Goal: Check status: Check status

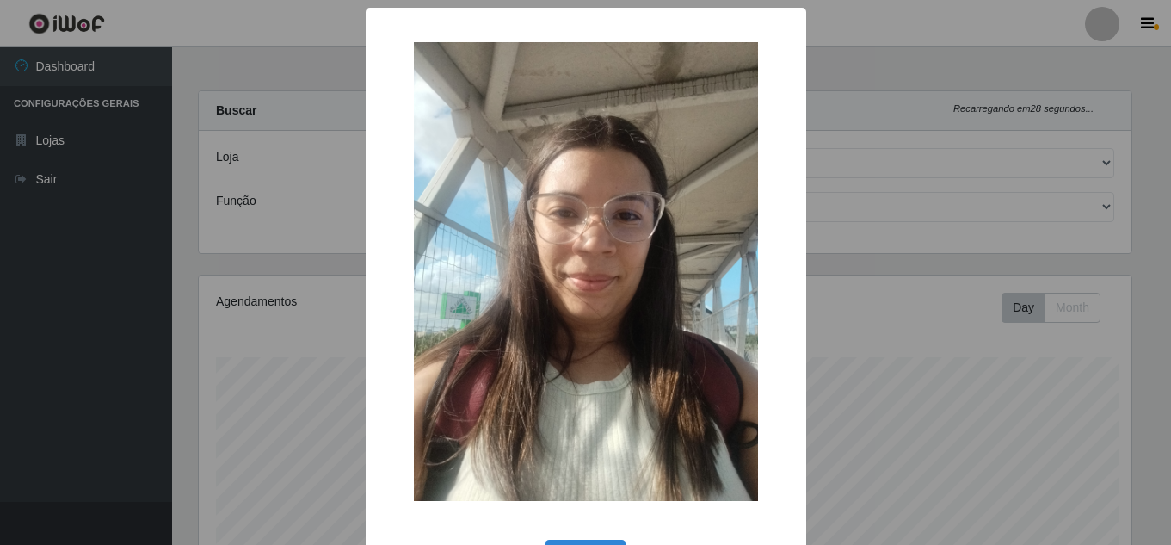
select select "462"
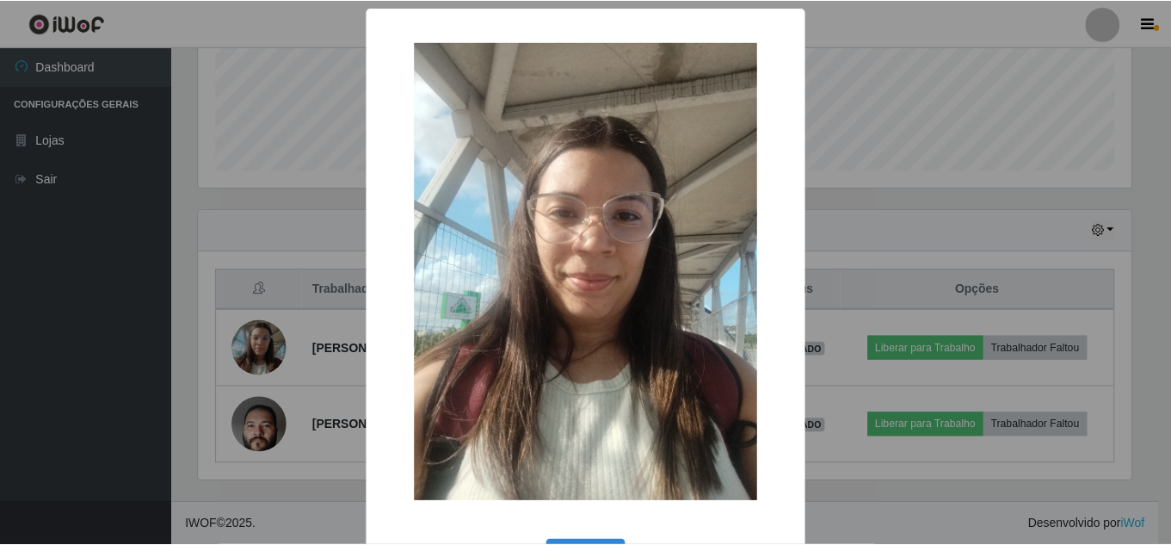
scroll to position [357, 937]
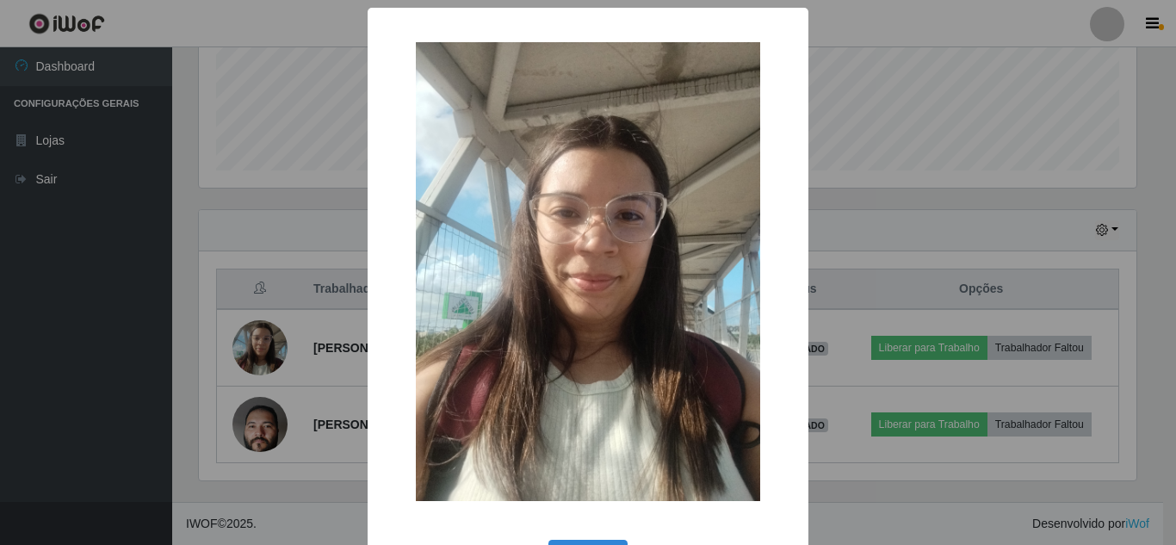
click at [264, 344] on div "× OK Cancel" at bounding box center [588, 272] width 1176 height 545
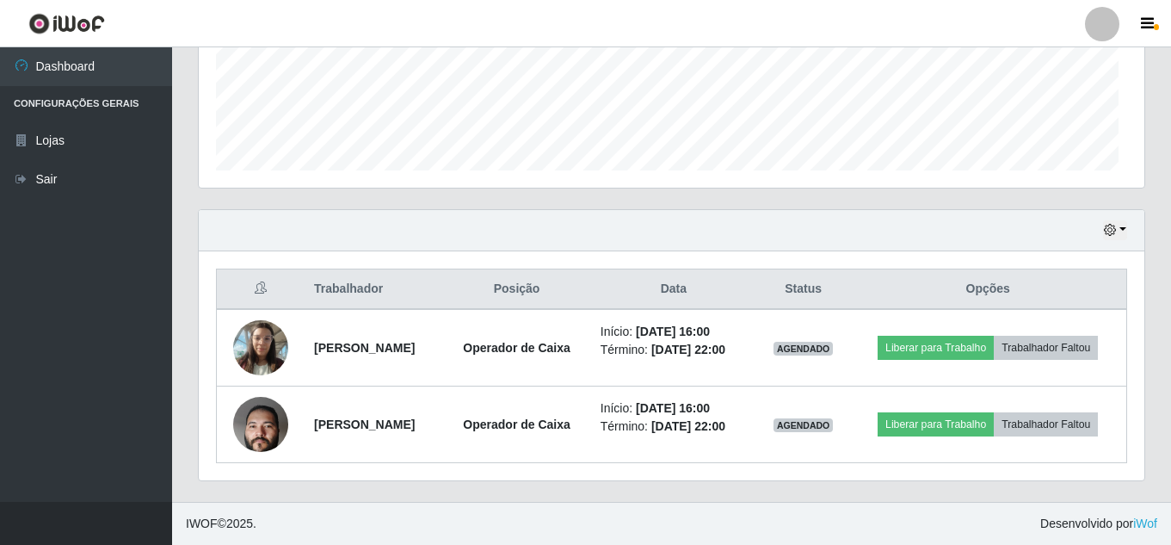
scroll to position [357, 946]
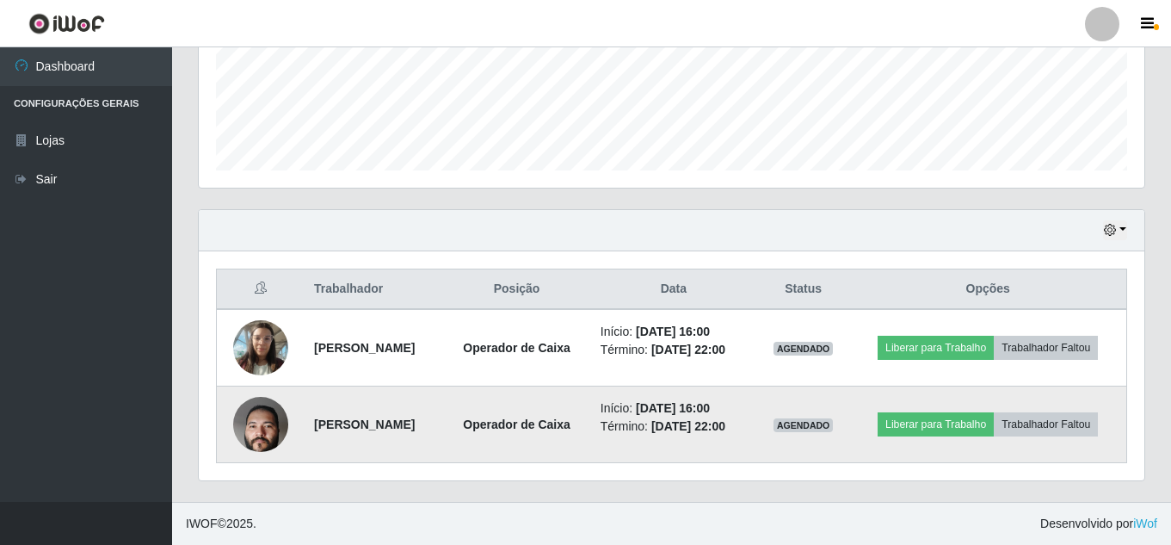
click at [240, 417] on img at bounding box center [260, 424] width 55 height 122
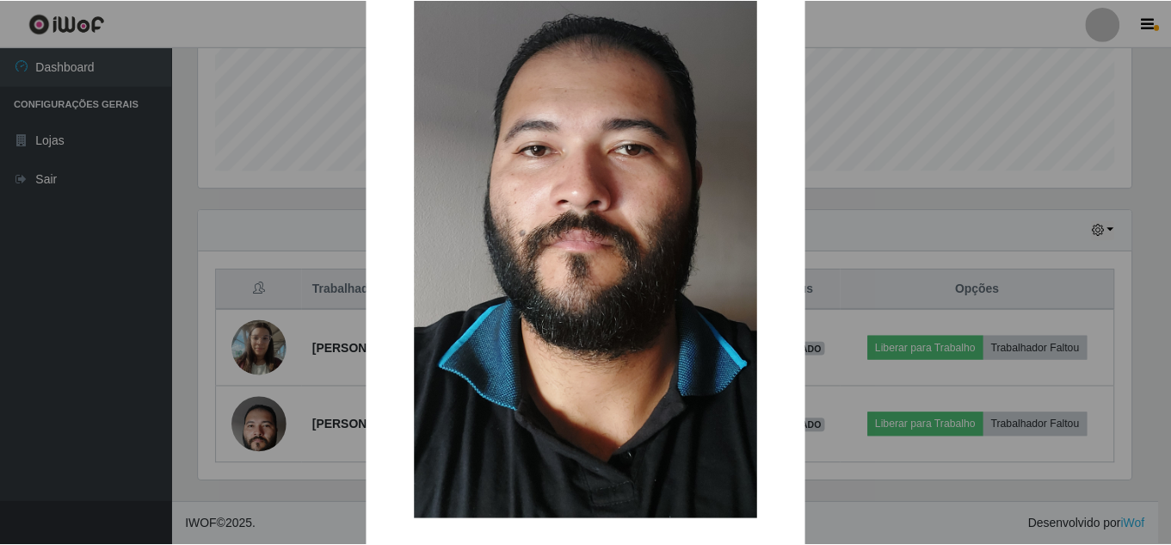
scroll to position [258, 0]
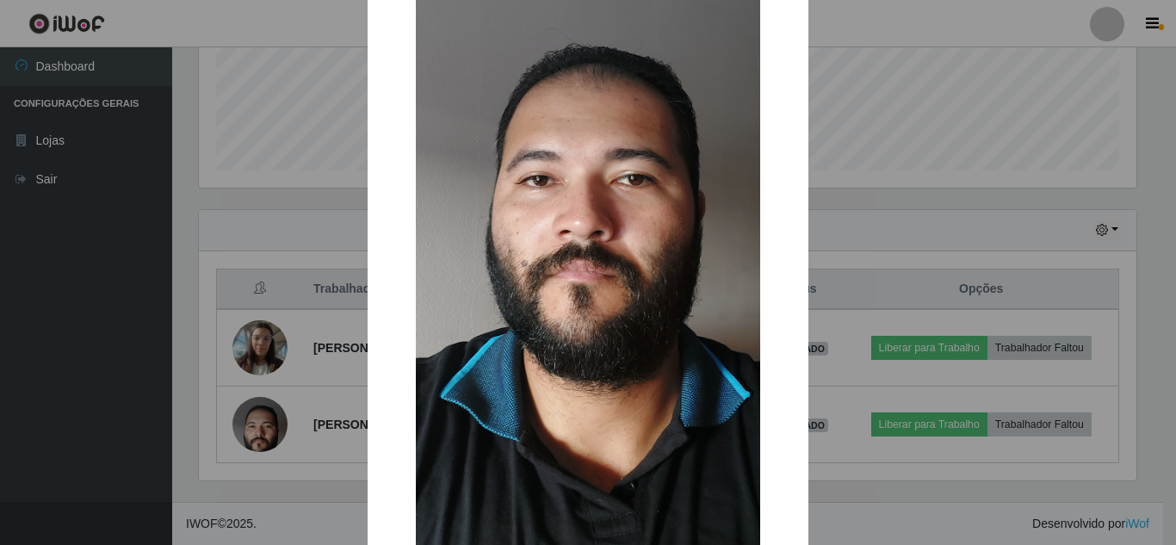
click at [263, 425] on div "× OK Cancel" at bounding box center [588, 272] width 1176 height 545
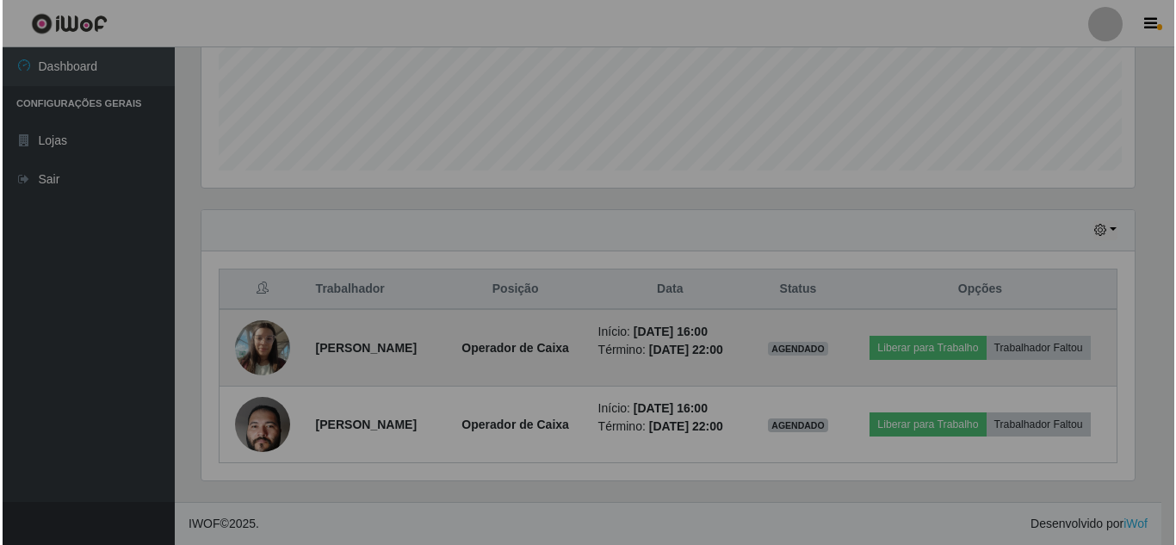
scroll to position [357, 946]
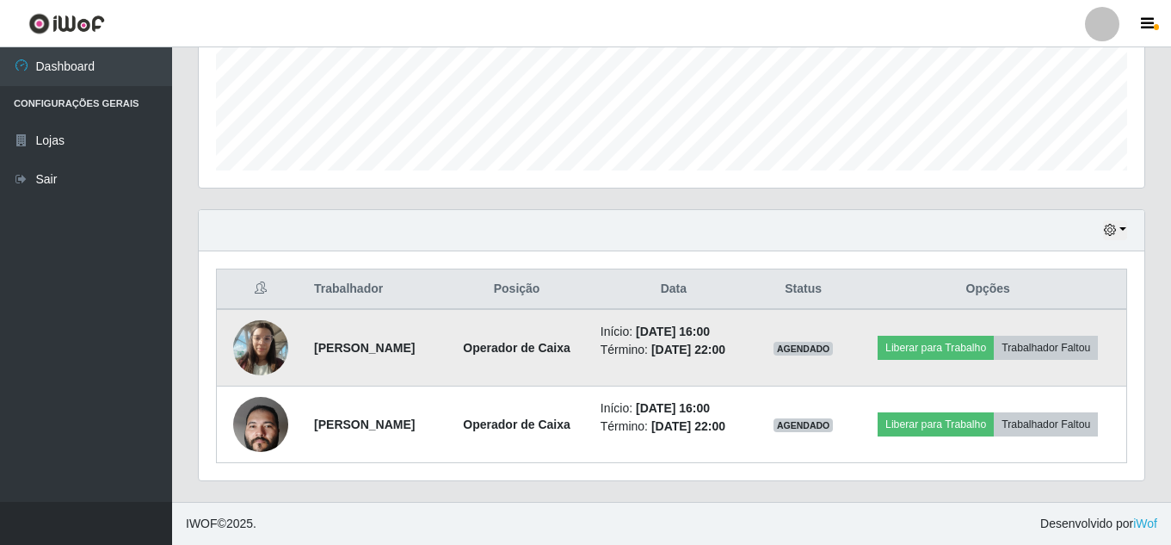
click at [282, 342] on img at bounding box center [260, 347] width 55 height 73
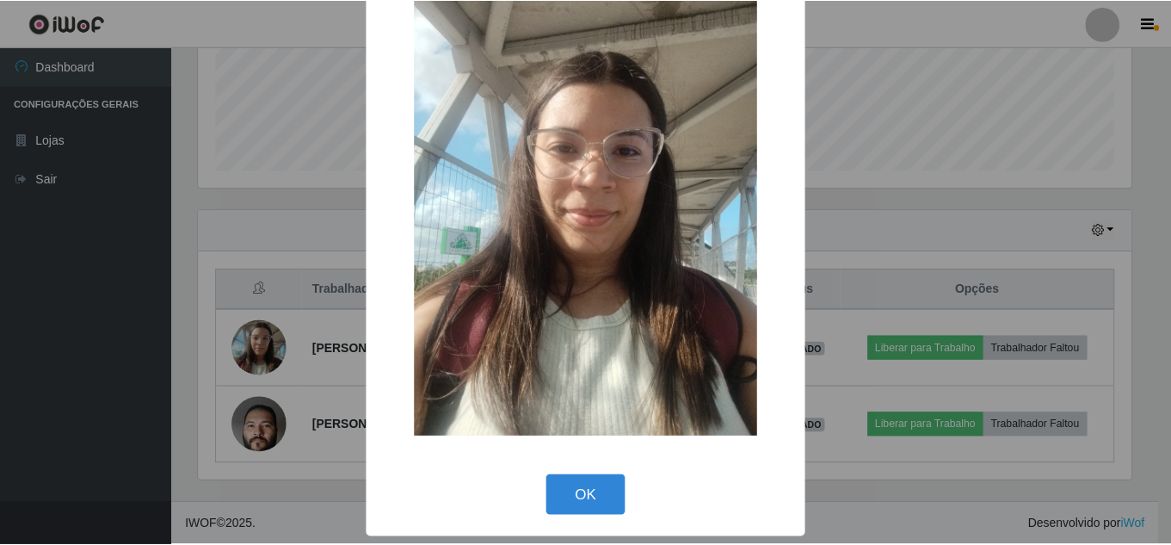
scroll to position [0, 0]
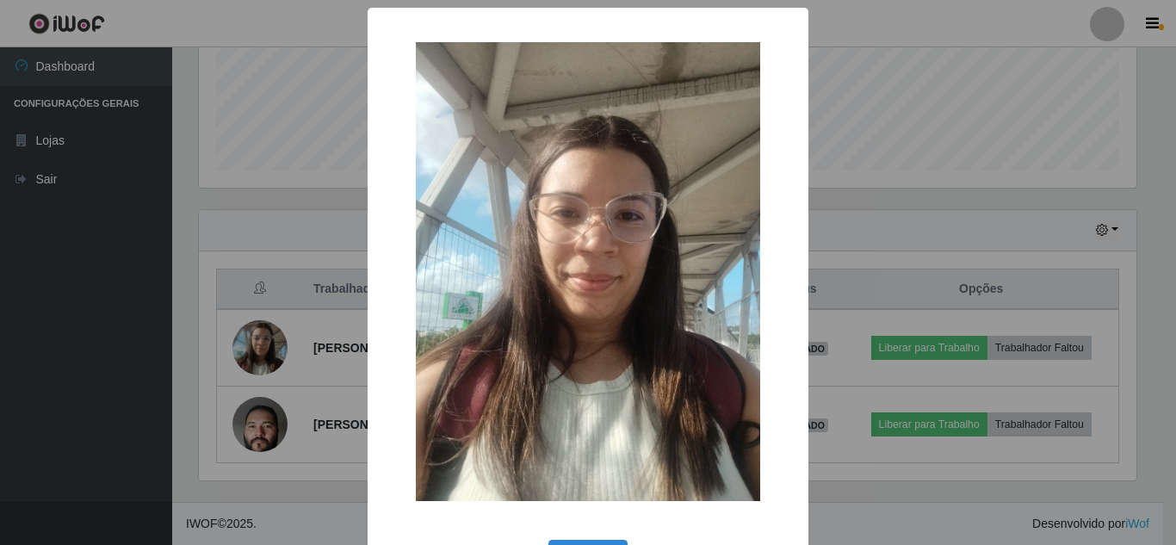
click at [276, 357] on div "× OK Cancel" at bounding box center [588, 272] width 1176 height 545
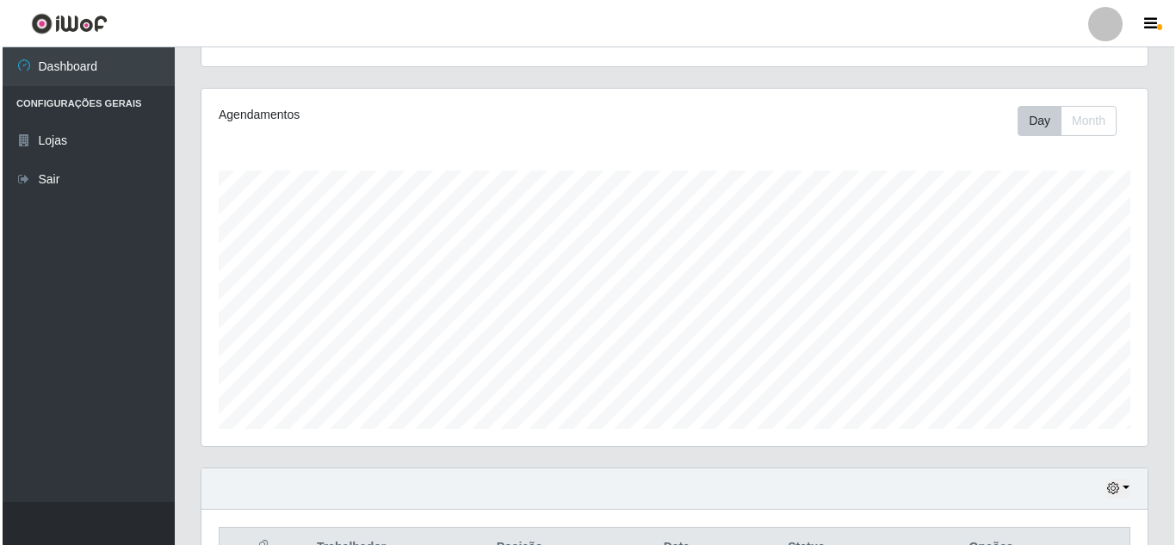
scroll to position [445, 0]
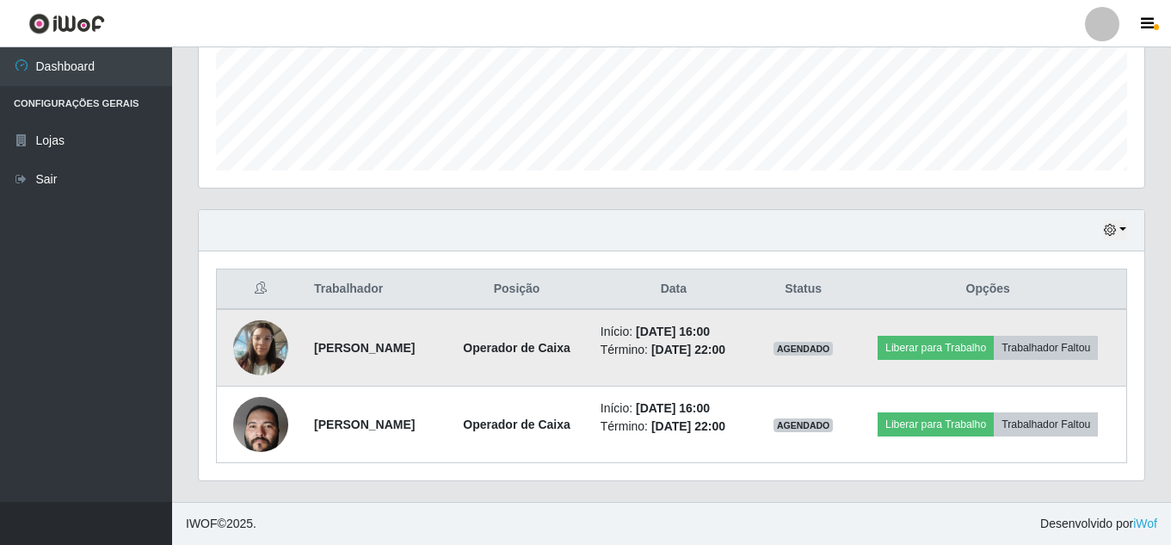
click at [371, 361] on td "[PERSON_NAME]" at bounding box center [373, 347] width 139 height 77
click at [250, 345] on img at bounding box center [260, 347] width 55 height 73
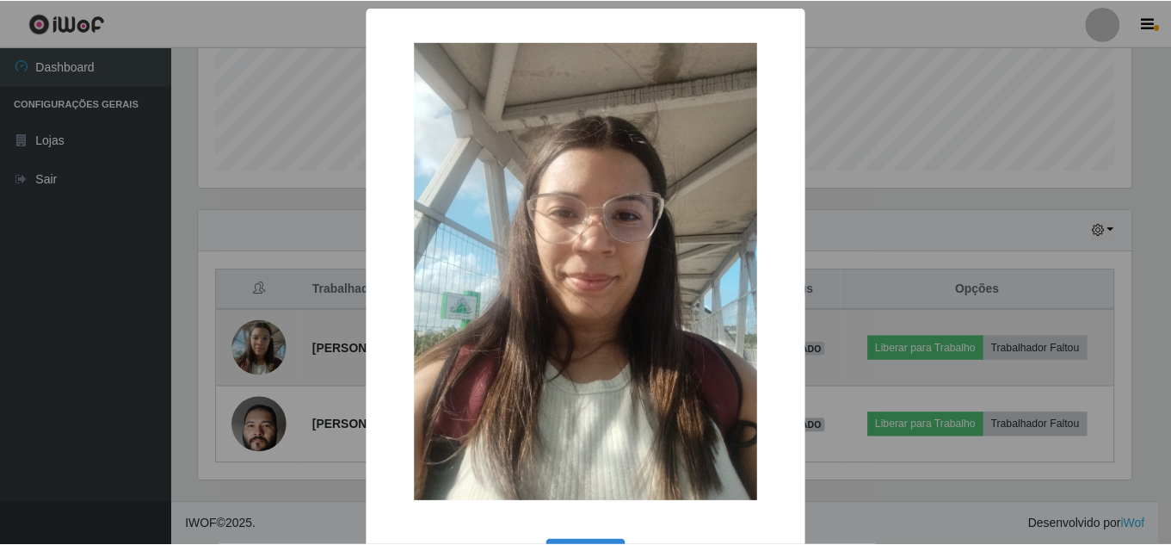
scroll to position [357, 937]
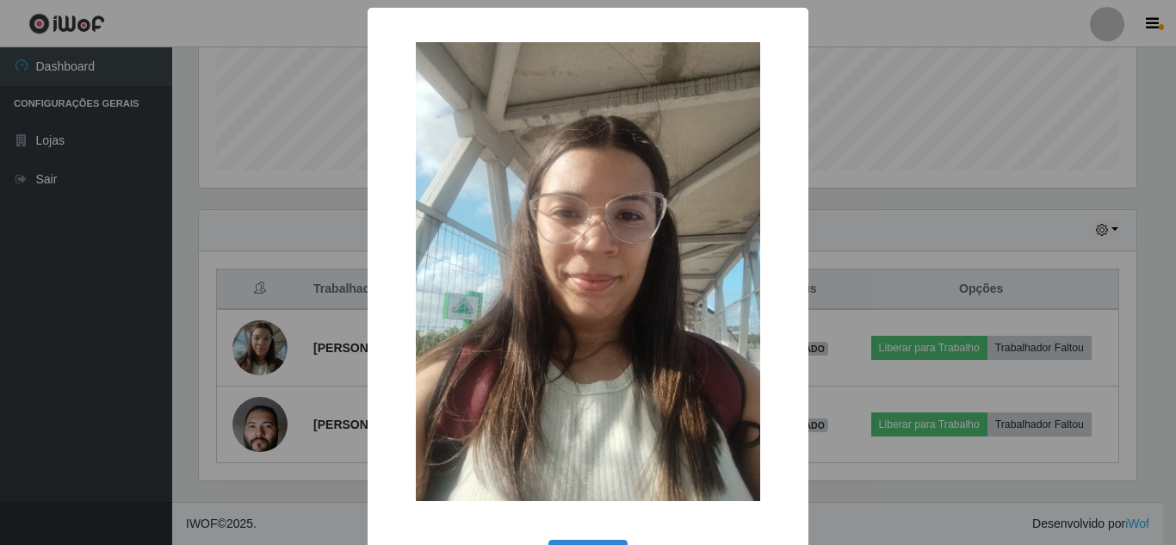
click at [262, 351] on div "× OK Cancel" at bounding box center [588, 272] width 1176 height 545
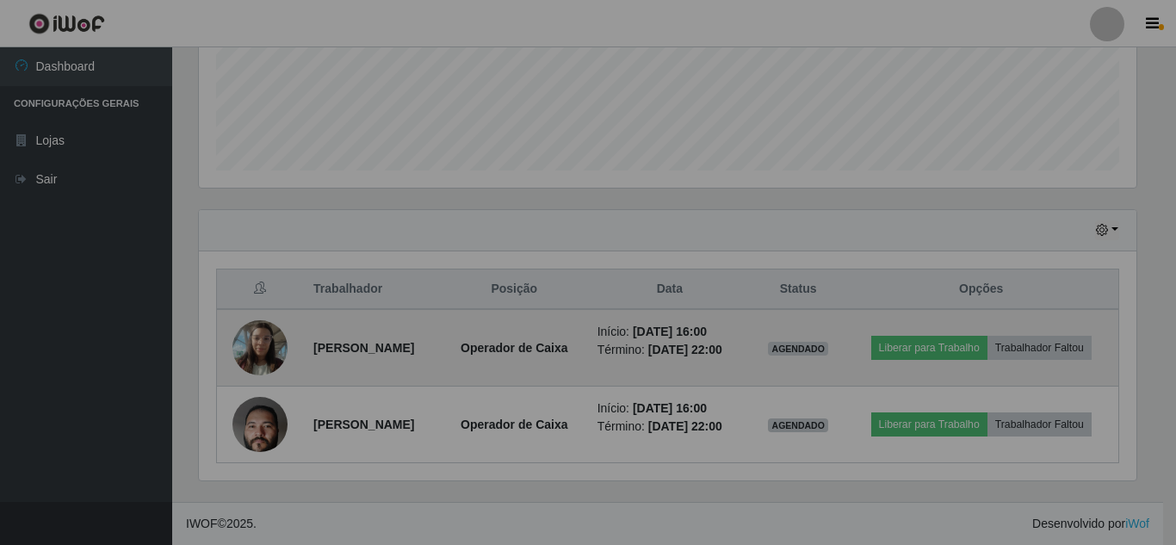
scroll to position [357, 946]
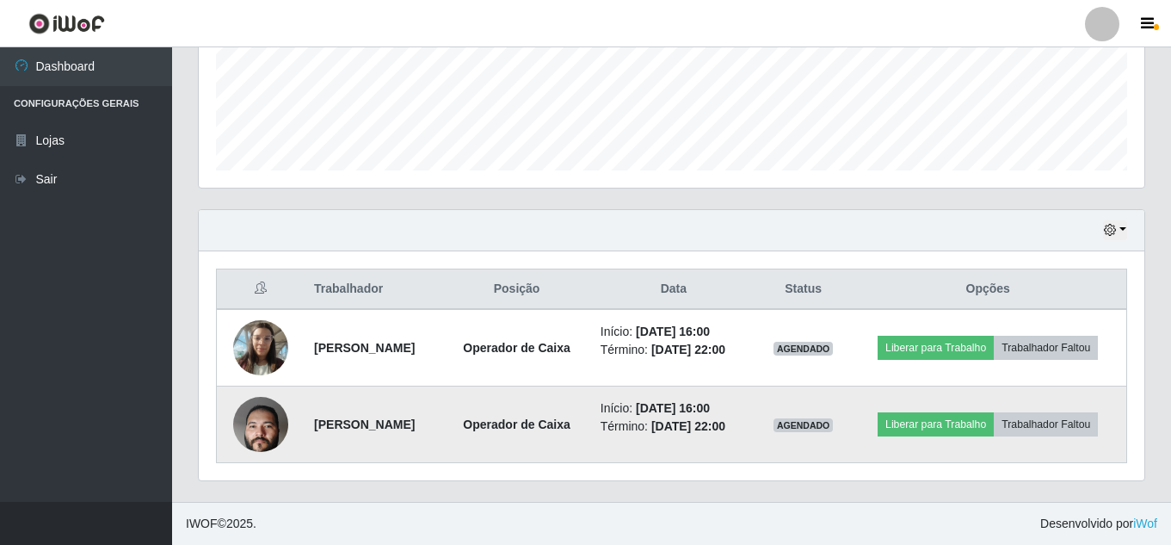
click at [260, 423] on img at bounding box center [260, 424] width 55 height 122
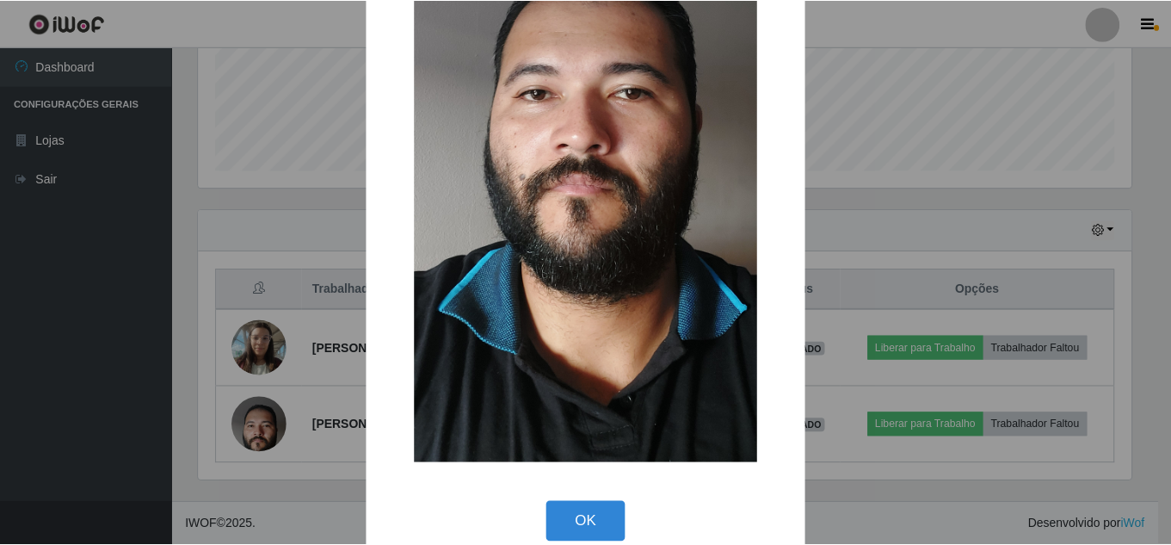
scroll to position [258, 0]
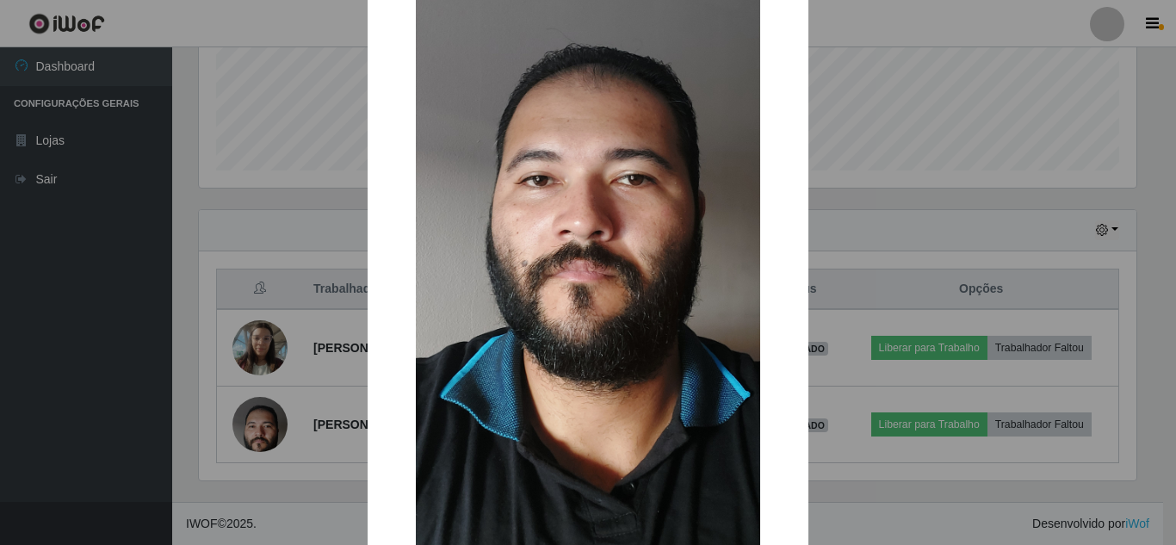
click at [262, 417] on div "× OK Cancel" at bounding box center [588, 272] width 1176 height 545
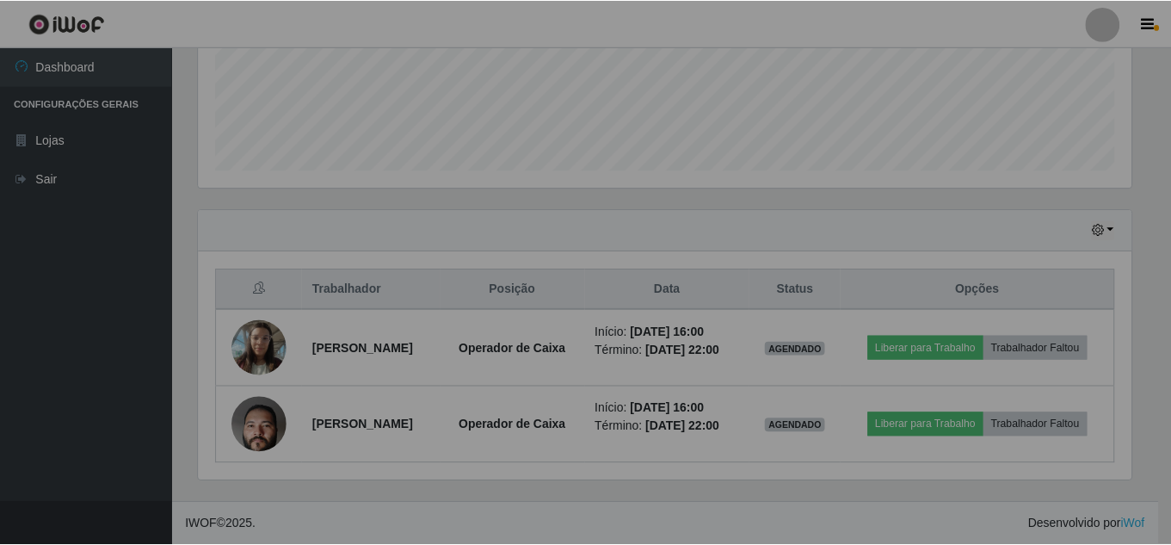
scroll to position [357, 946]
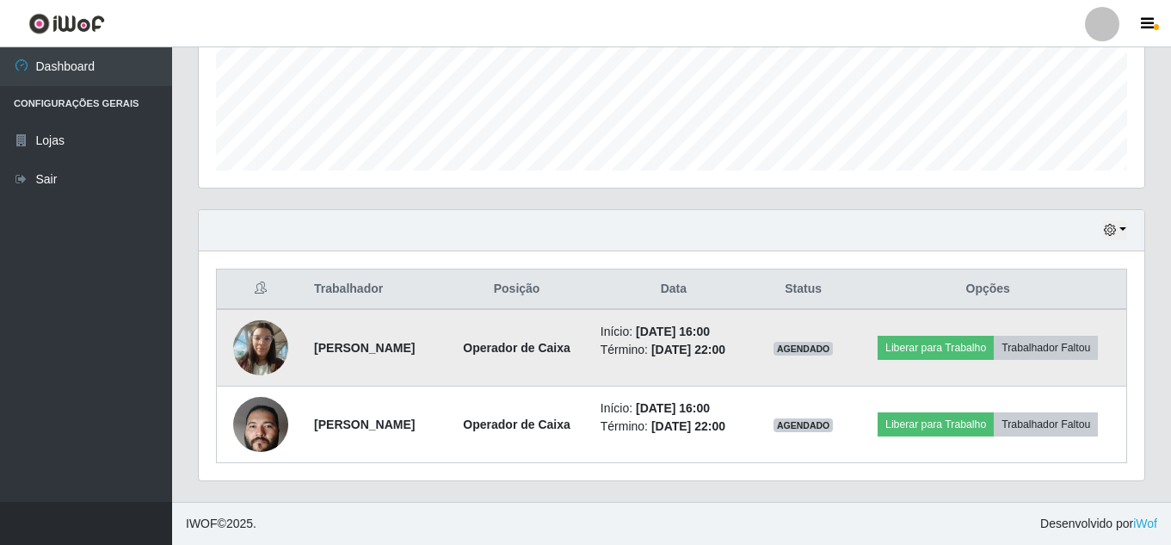
click at [268, 339] on img at bounding box center [260, 347] width 55 height 73
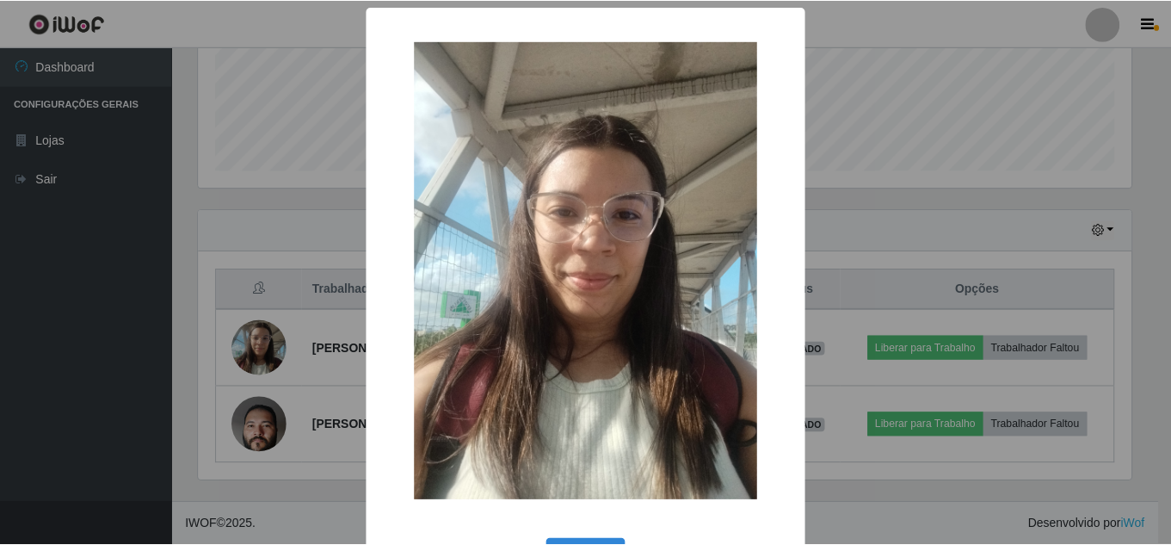
scroll to position [0, 0]
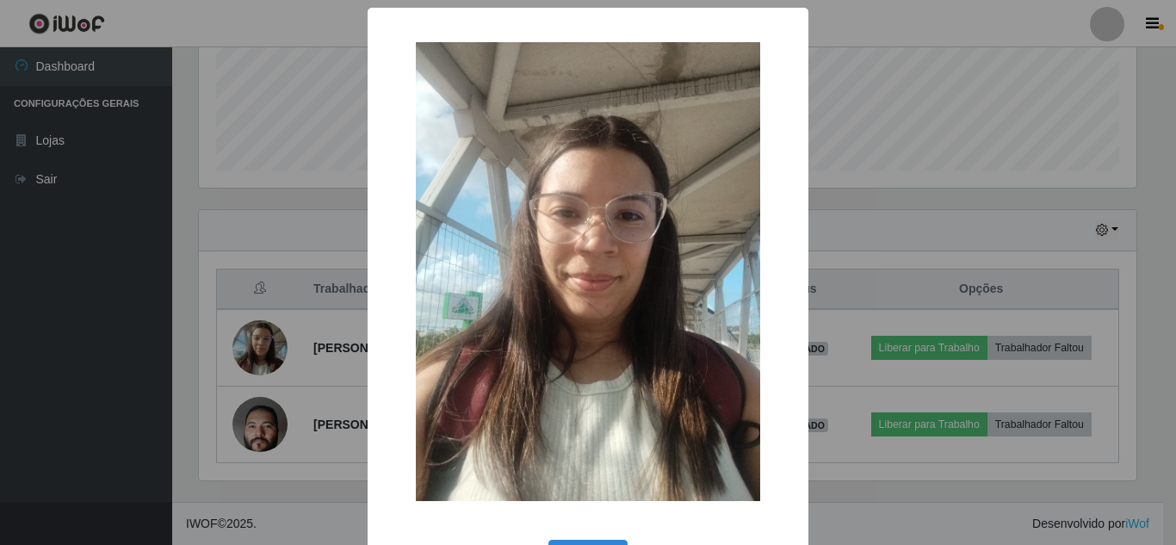
click at [496, 251] on img at bounding box center [588, 271] width 344 height 459
click at [449, 270] on img at bounding box center [588, 271] width 344 height 459
click at [297, 369] on div "× OK Cancel" at bounding box center [588, 272] width 1176 height 545
